Goal: Task Accomplishment & Management: Complete application form

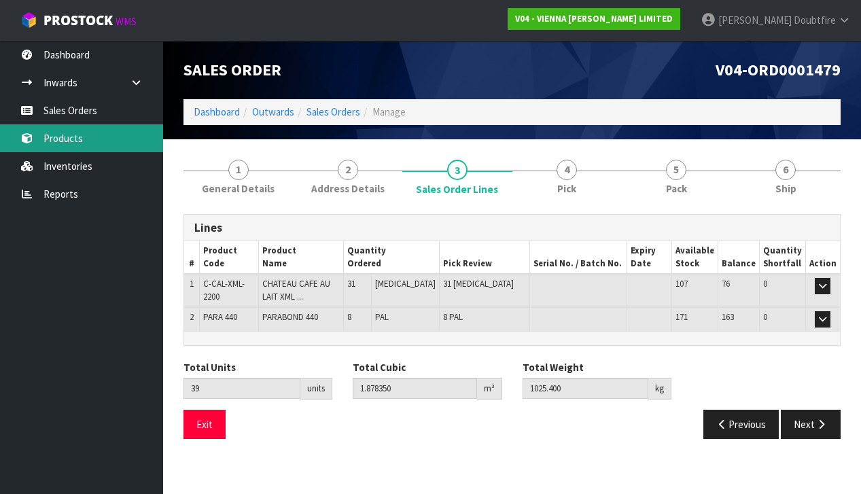
click at [57, 138] on link "Products" at bounding box center [81, 138] width 163 height 28
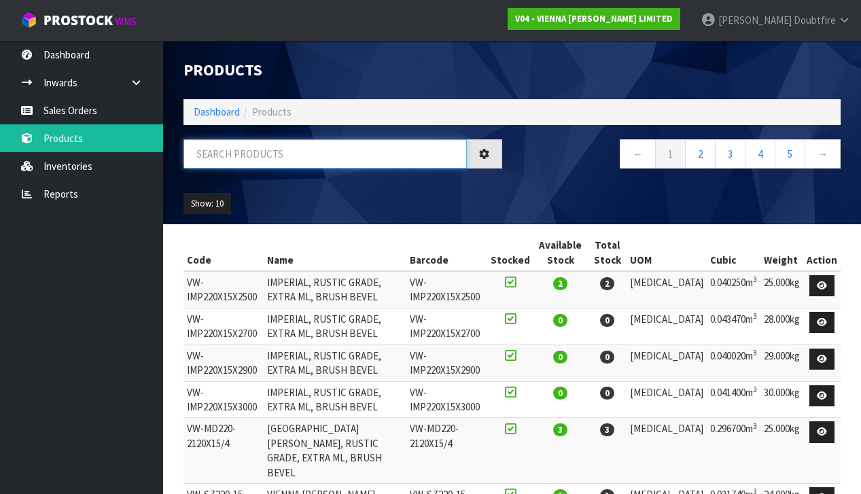
click at [205, 160] on input "text" at bounding box center [324, 153] width 283 height 29
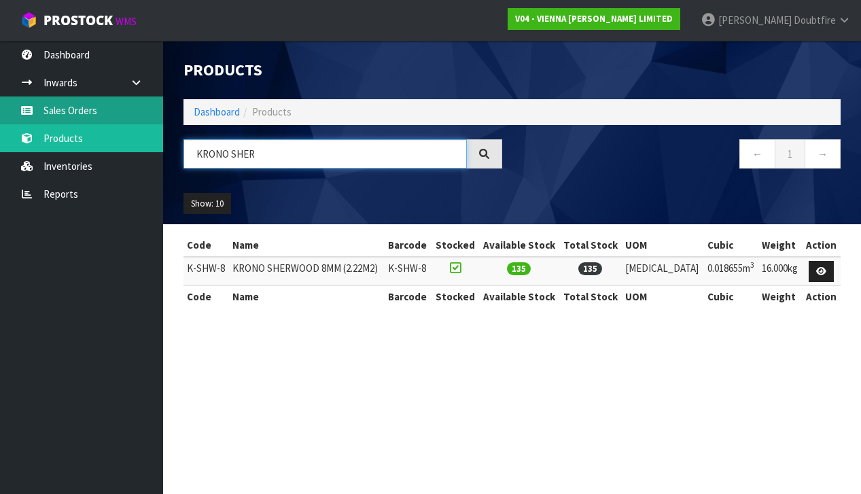
type input "KRONO SHER"
click at [79, 117] on link "Sales Orders" at bounding box center [81, 110] width 163 height 28
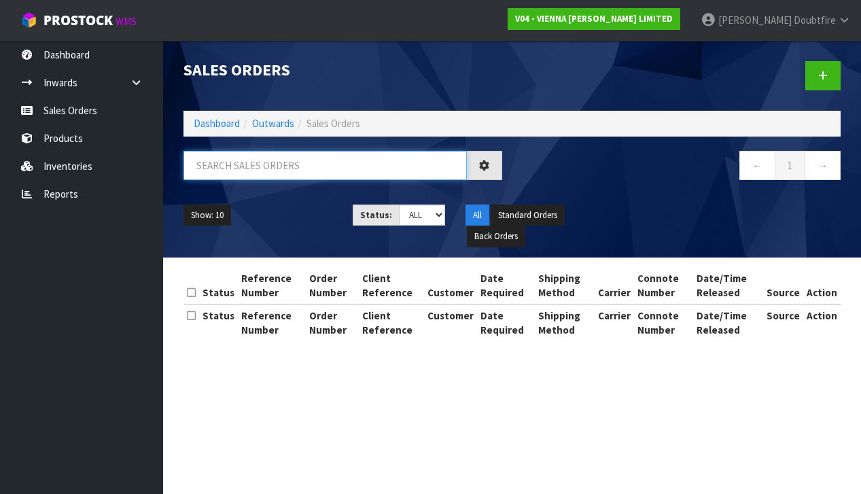
click at [203, 166] on input "text" at bounding box center [324, 165] width 283 height 29
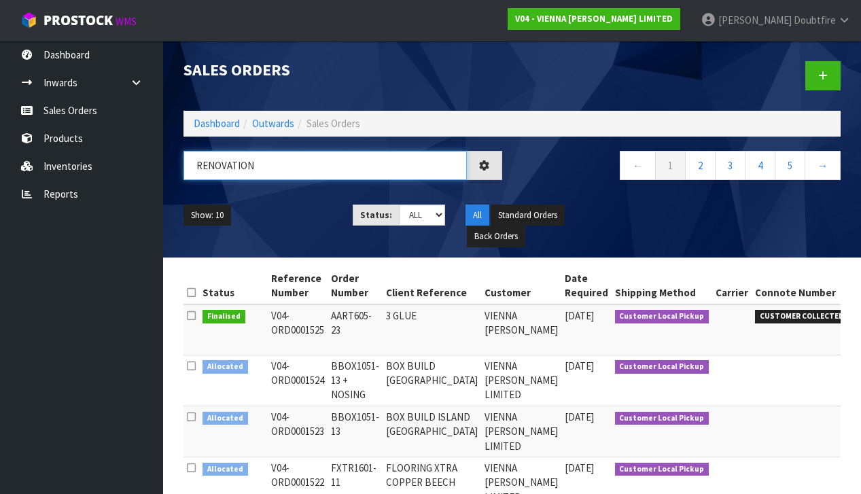
type input "RENOVATION"
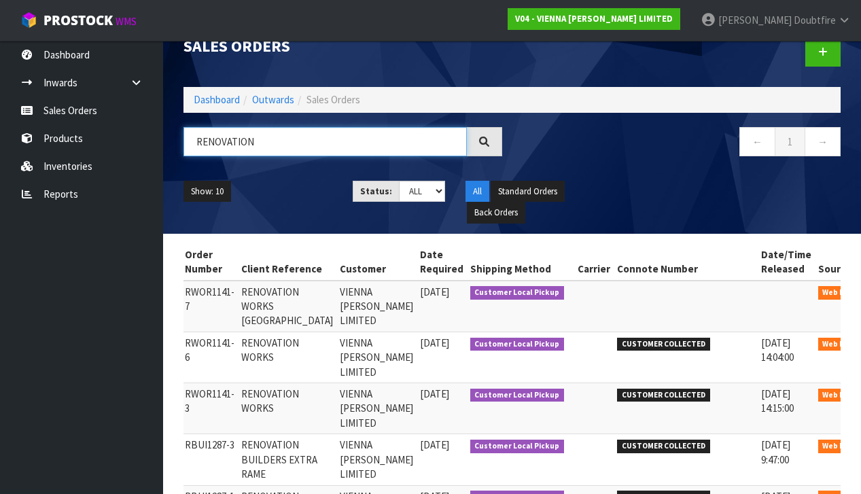
scroll to position [0, 145]
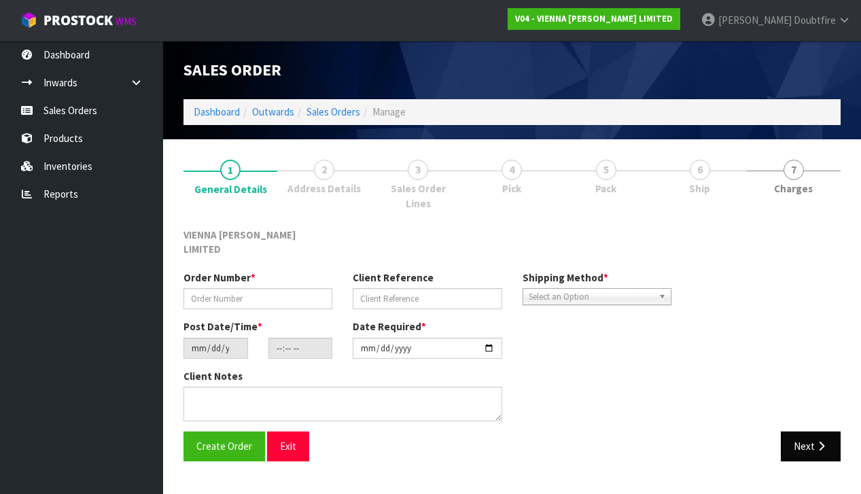
click at [815, 441] on icon "button" at bounding box center [821, 446] width 13 height 10
type input "RWOR1141-6"
type input "RENOVATION WORKS"
type input "[DATE]"
type input "15:39:00.000"
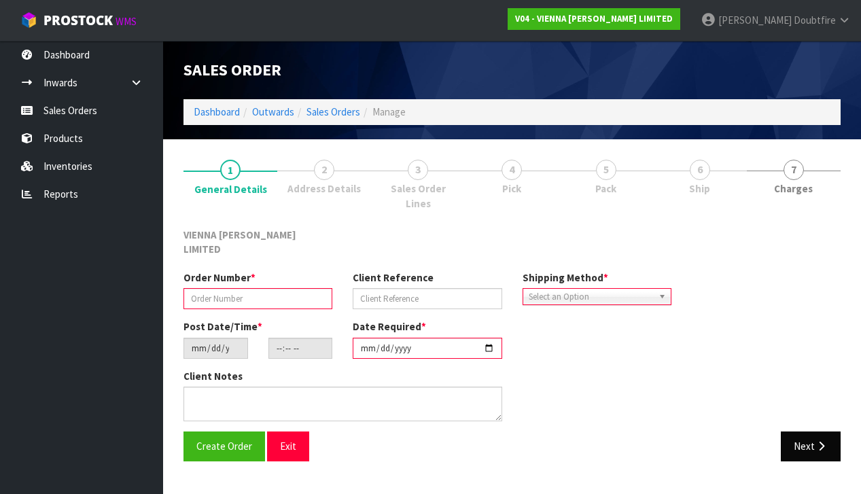
type input "[DATE]"
type textarea "RENOVATION WORKS [STREET_ADDRESS]"
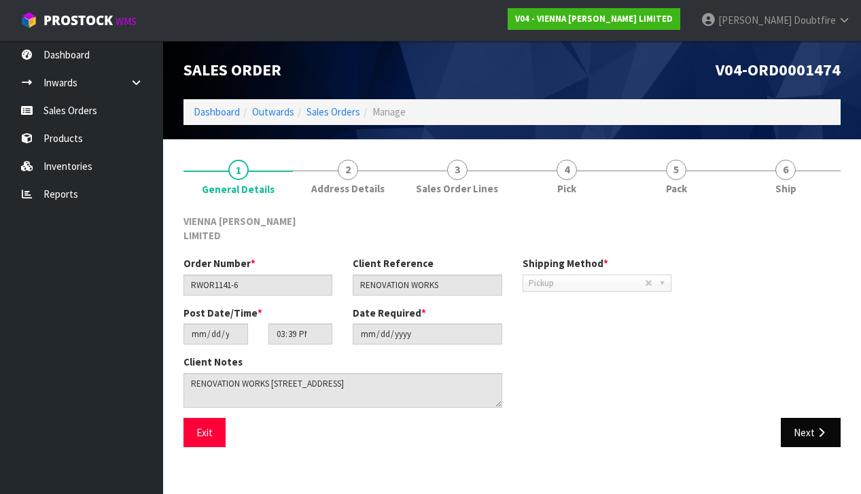
click at [804, 418] on button "Next" at bounding box center [811, 432] width 60 height 29
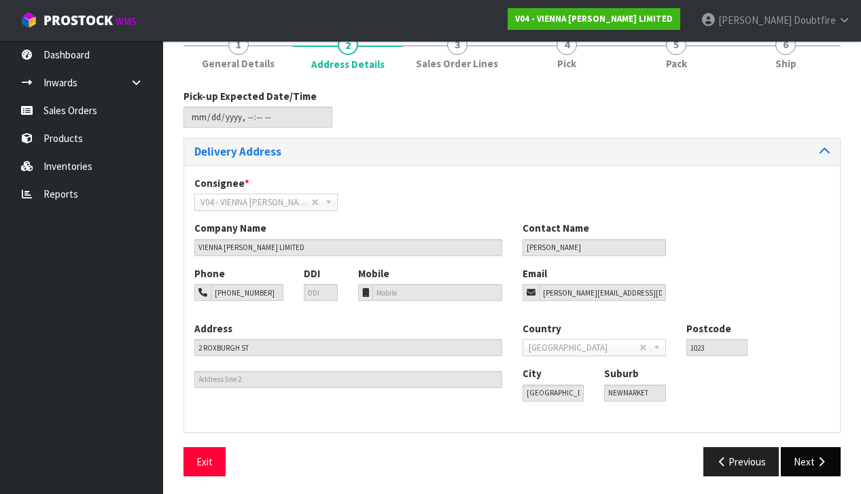
scroll to position [124, 0]
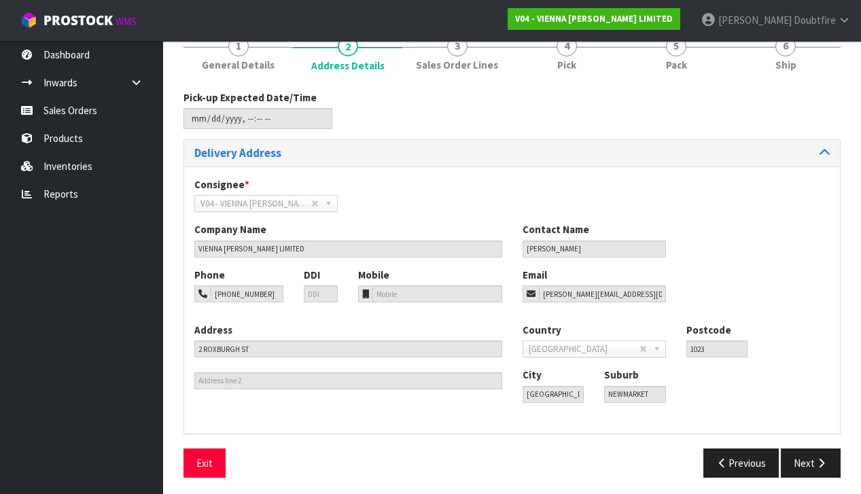
click at [804, 455] on button "Next" at bounding box center [811, 462] width 60 height 29
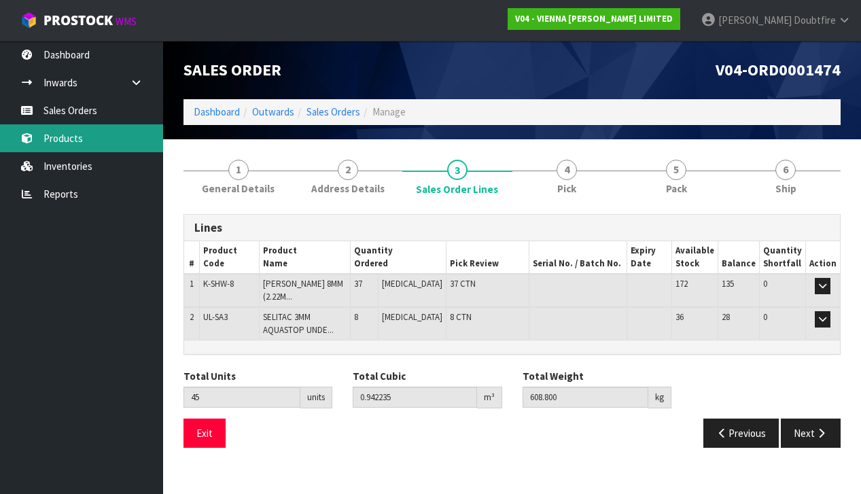
click at [76, 145] on link "Products" at bounding box center [81, 138] width 163 height 28
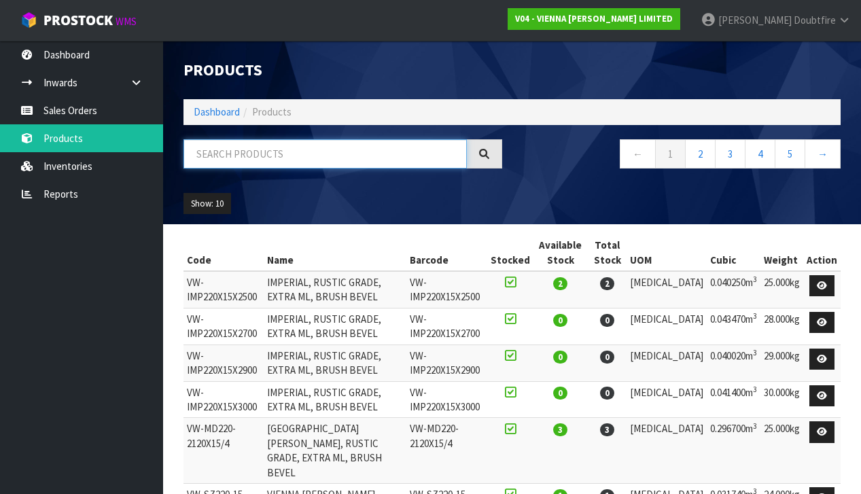
click at [272, 156] on input "text" at bounding box center [324, 153] width 283 height 29
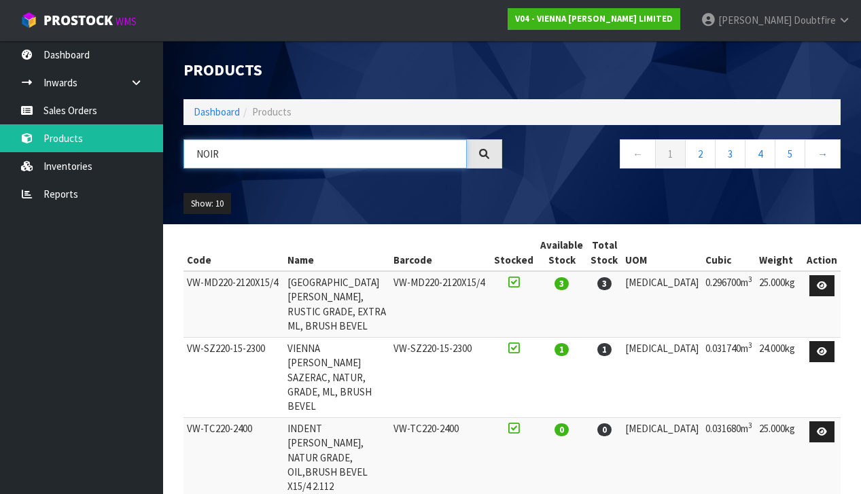
type input "NOIR"
